Goal: Information Seeking & Learning: Check status

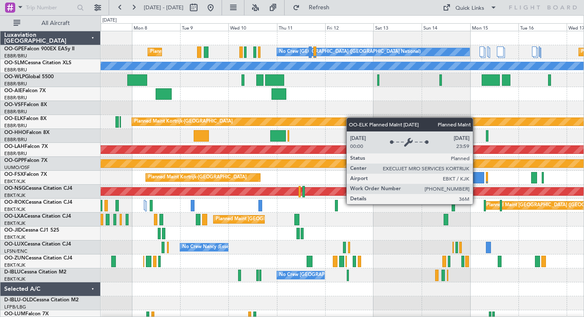
click at [313, 118] on div "Planned Maint [GEOGRAPHIC_DATA] ([GEOGRAPHIC_DATA] National) No Crew [GEOGRAPHI…" at bounding box center [342, 198] width 483 height 335
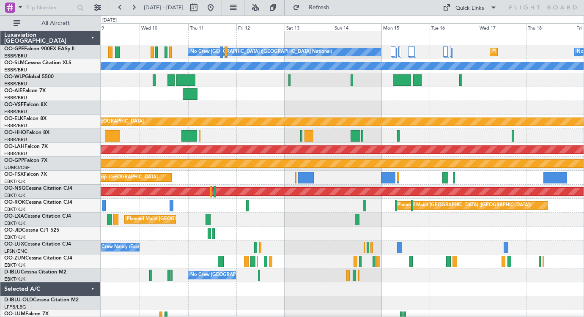
click at [434, 103] on div at bounding box center [342, 108] width 483 height 14
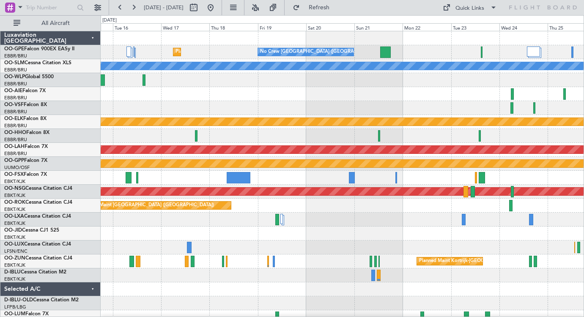
click at [175, 108] on div "Planned Maint [GEOGRAPHIC_DATA] ([GEOGRAPHIC_DATA] National) No Crew [GEOGRAPHI…" at bounding box center [342, 198] width 483 height 335
click at [93, 113] on div "Planned Maint [GEOGRAPHIC_DATA] ([GEOGRAPHIC_DATA] National) No Crew [GEOGRAPHI…" at bounding box center [292, 166] width 584 height 302
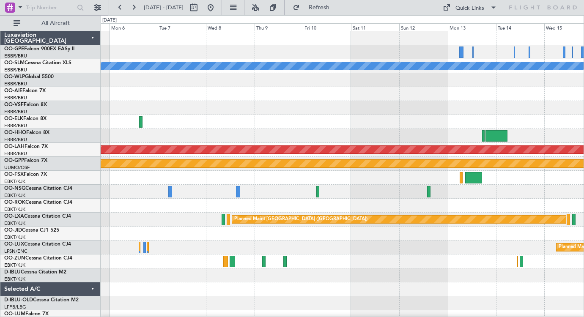
click at [446, 126] on div "A/C Unavailable [GEOGRAPHIC_DATA] Planned Maint [GEOGRAPHIC_DATA] ([GEOGRAPHIC_…" at bounding box center [342, 198] width 483 height 335
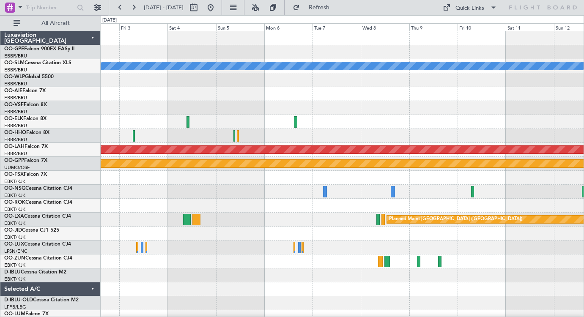
click at [499, 110] on div "A/C Unavailable [GEOGRAPHIC_DATA] Planned [GEOGRAPHIC_DATA][PERSON_NAME]-[GEOGR…" at bounding box center [342, 198] width 483 height 335
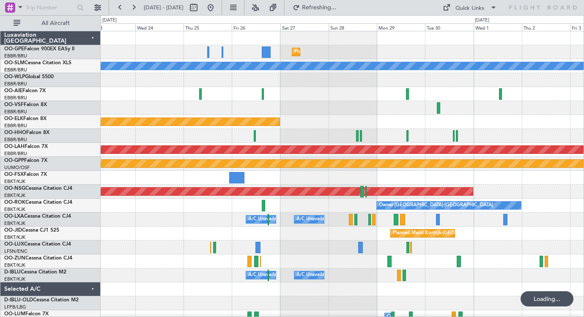
click at [442, 90] on div "Planned Maint [GEOGRAPHIC_DATA] ([GEOGRAPHIC_DATA] National) No Crew [GEOGRAPHI…" at bounding box center [342, 198] width 483 height 335
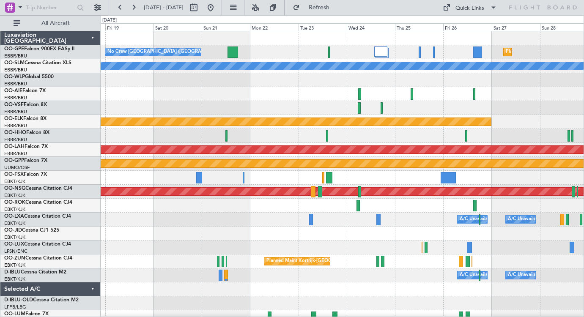
click at [374, 90] on div "Planned Maint [GEOGRAPHIC_DATA] ([GEOGRAPHIC_DATA] National) No Crew [GEOGRAPHI…" at bounding box center [342, 198] width 483 height 335
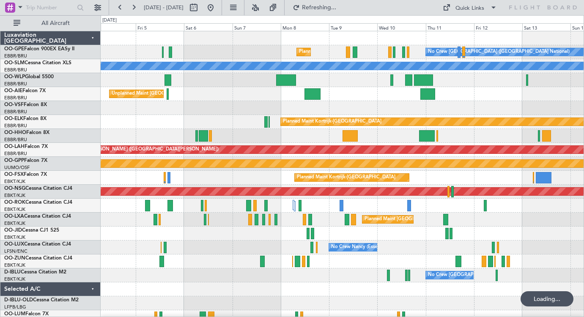
click at [395, 99] on div "No Crew [GEOGRAPHIC_DATA] ([GEOGRAPHIC_DATA] National) Planned Maint [GEOGRAPHI…" at bounding box center [342, 198] width 483 height 335
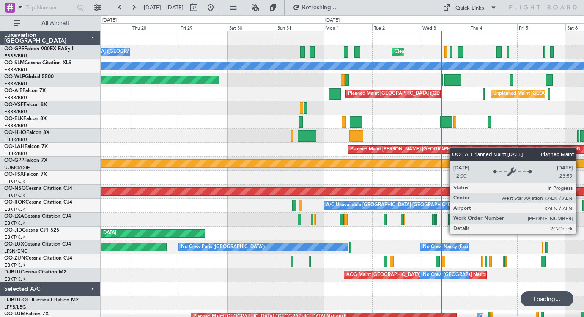
click at [491, 157] on div "Cleaning [GEOGRAPHIC_DATA] ([GEOGRAPHIC_DATA] National) No Crew [GEOGRAPHIC_DAT…" at bounding box center [342, 198] width 483 height 335
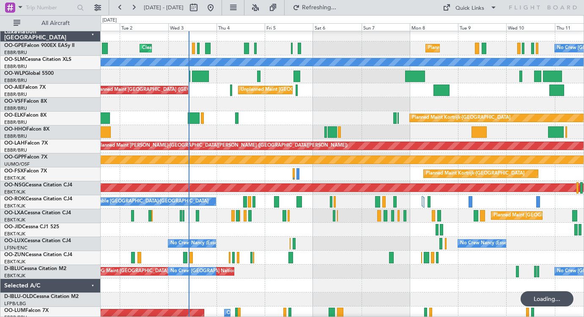
scroll to position [4, 0]
click at [275, 126] on div at bounding box center [342, 132] width 483 height 14
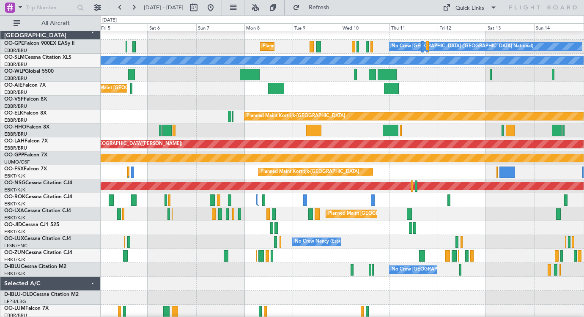
click at [367, 124] on div at bounding box center [342, 131] width 483 height 14
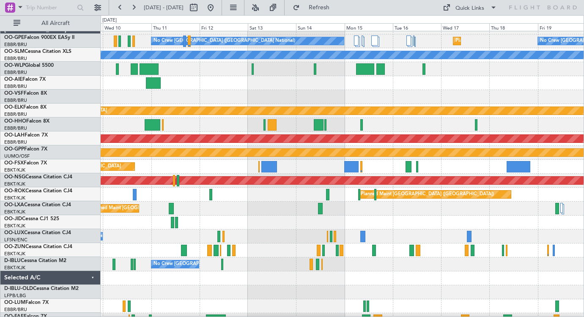
scroll to position [11, 0]
click at [221, 169] on div "Planned Maint Kortrijk-[GEOGRAPHIC_DATA]" at bounding box center [342, 167] width 483 height 14
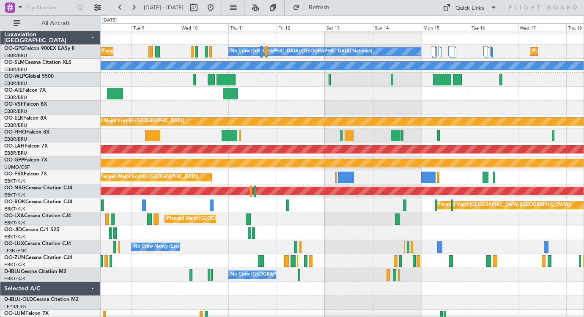
scroll to position [0, 0]
click at [273, 179] on div "Planned Maint Kortrijk-[GEOGRAPHIC_DATA]" at bounding box center [342, 177] width 483 height 14
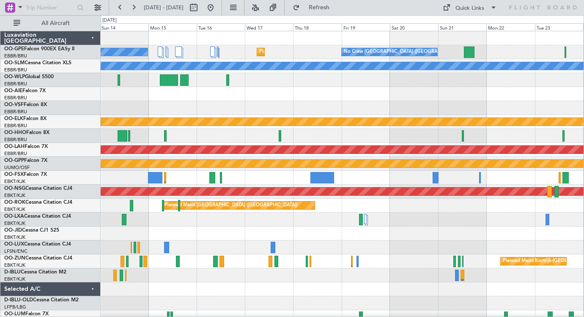
click at [70, 134] on div "No Crew [GEOGRAPHIC_DATA] ([GEOGRAPHIC_DATA] National) Planned Maint [GEOGRAPHI…" at bounding box center [292, 166] width 584 height 302
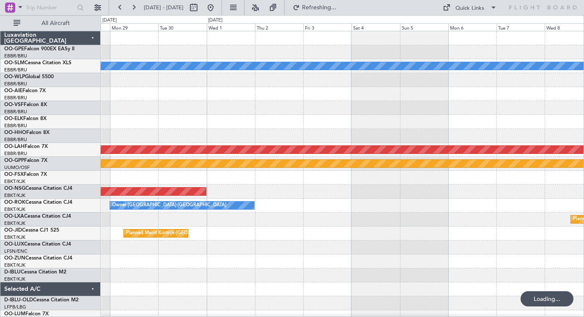
click at [0, 159] on html "[DATE] - [DATE] Refreshing... Quick Links All Aircraft A/C Unavailable [GEOGRAP…" at bounding box center [292, 158] width 584 height 317
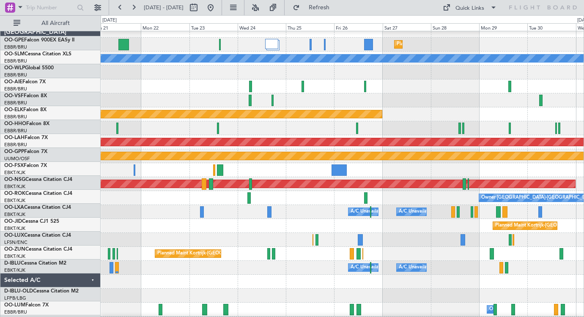
scroll to position [9, 0]
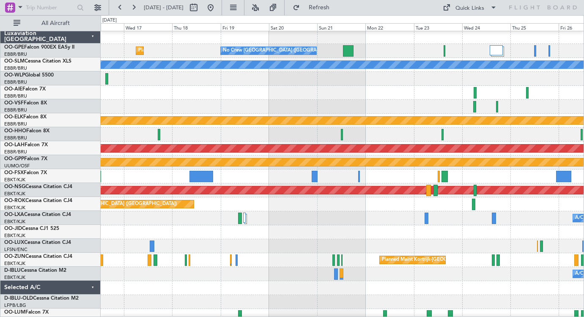
click at [544, 105] on div at bounding box center [342, 107] width 483 height 14
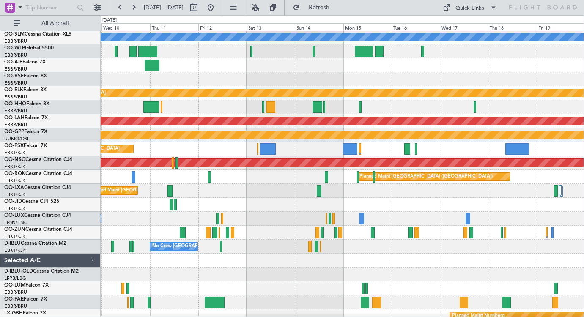
scroll to position [28, 0]
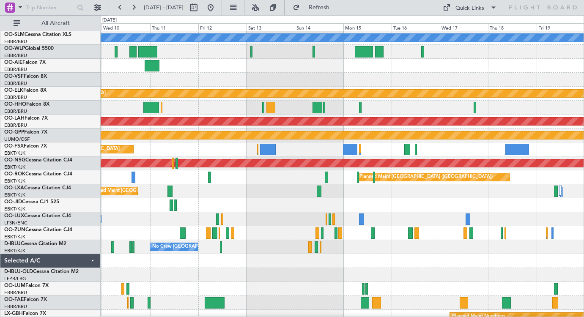
click at [228, 149] on div "Planned Maint Kortrijk-[GEOGRAPHIC_DATA]" at bounding box center [342, 150] width 483 height 14
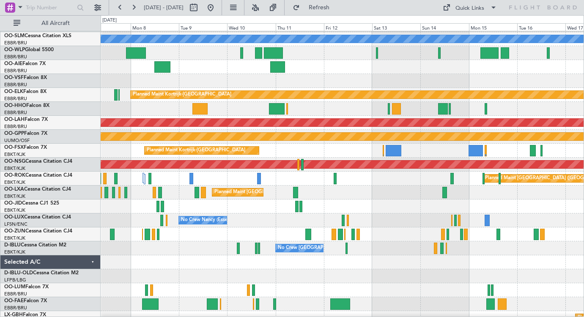
click at [316, 154] on div "Planned Maint Kortrijk-[GEOGRAPHIC_DATA]" at bounding box center [342, 151] width 483 height 14
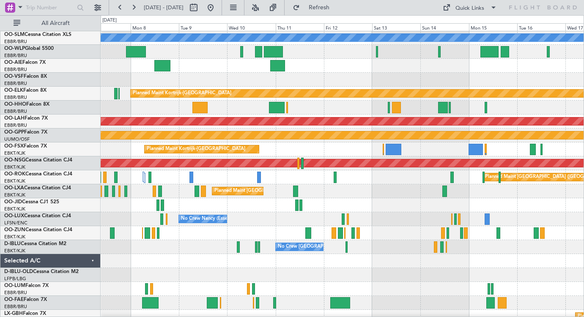
scroll to position [23, 0]
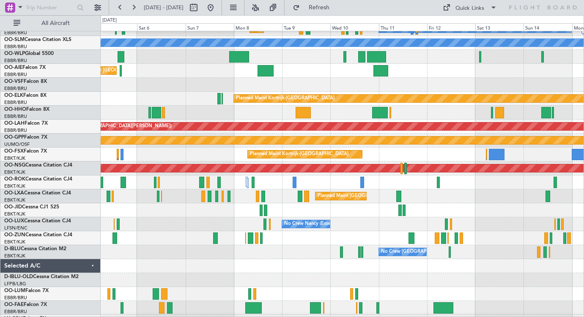
click at [377, 157] on div "Planned Maint Kortrijk-[GEOGRAPHIC_DATA]" at bounding box center [342, 155] width 483 height 14
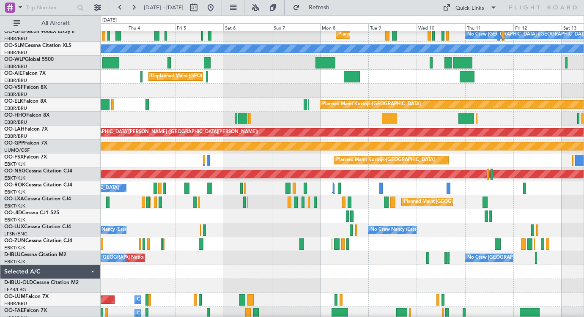
click at [272, 159] on div "Planned Maint Kortrijk-[GEOGRAPHIC_DATA]" at bounding box center [342, 161] width 483 height 14
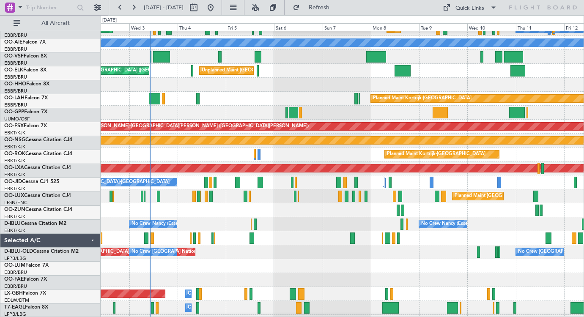
scroll to position [0, 0]
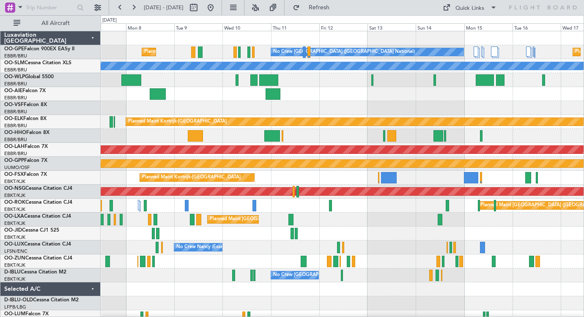
click at [283, 198] on div "Planned Maint [GEOGRAPHIC_DATA] ([GEOGRAPHIC_DATA] National) No Crew [GEOGRAPHI…" at bounding box center [342, 198] width 483 height 335
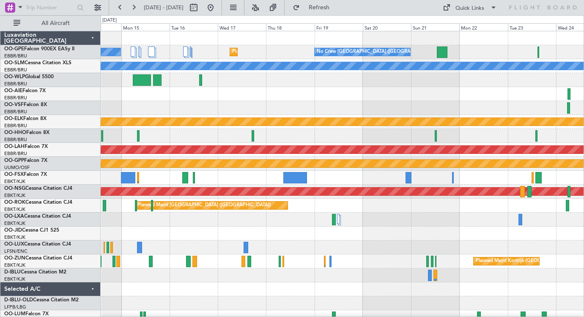
click at [227, 240] on div at bounding box center [342, 234] width 483 height 14
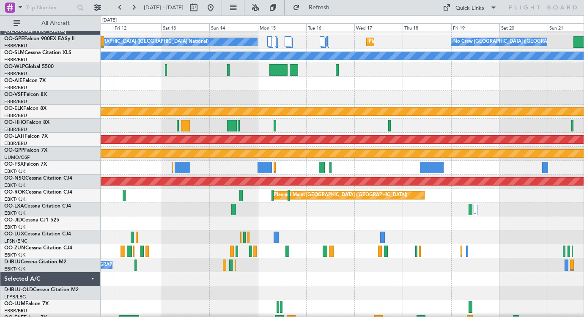
click at [292, 170] on div "Planned Maint Kortrijk-[GEOGRAPHIC_DATA]" at bounding box center [342, 168] width 483 height 14
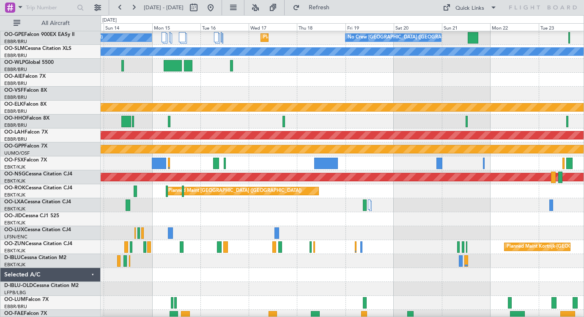
scroll to position [15, 0]
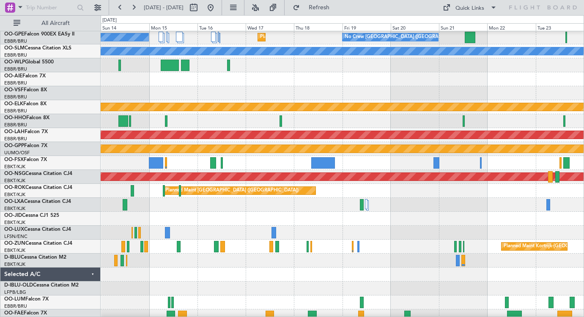
click at [405, 164] on div at bounding box center [342, 163] width 483 height 14
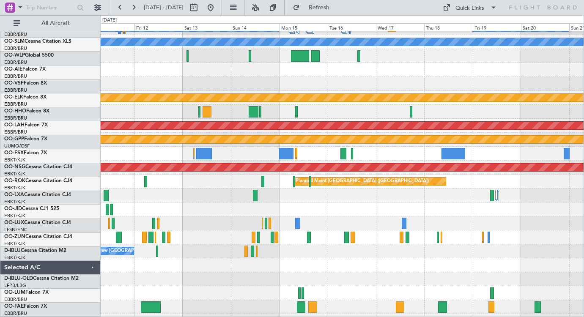
click at [421, 209] on div at bounding box center [342, 210] width 483 height 14
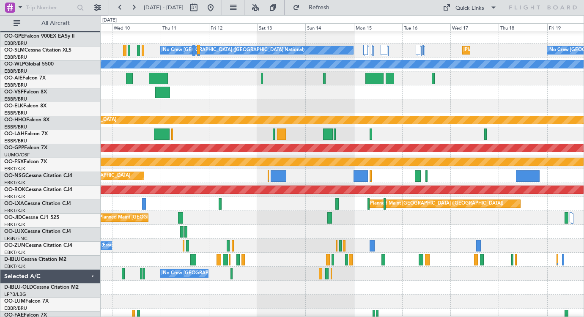
scroll to position [0, 0]
